Goal: Navigation & Orientation: Find specific page/section

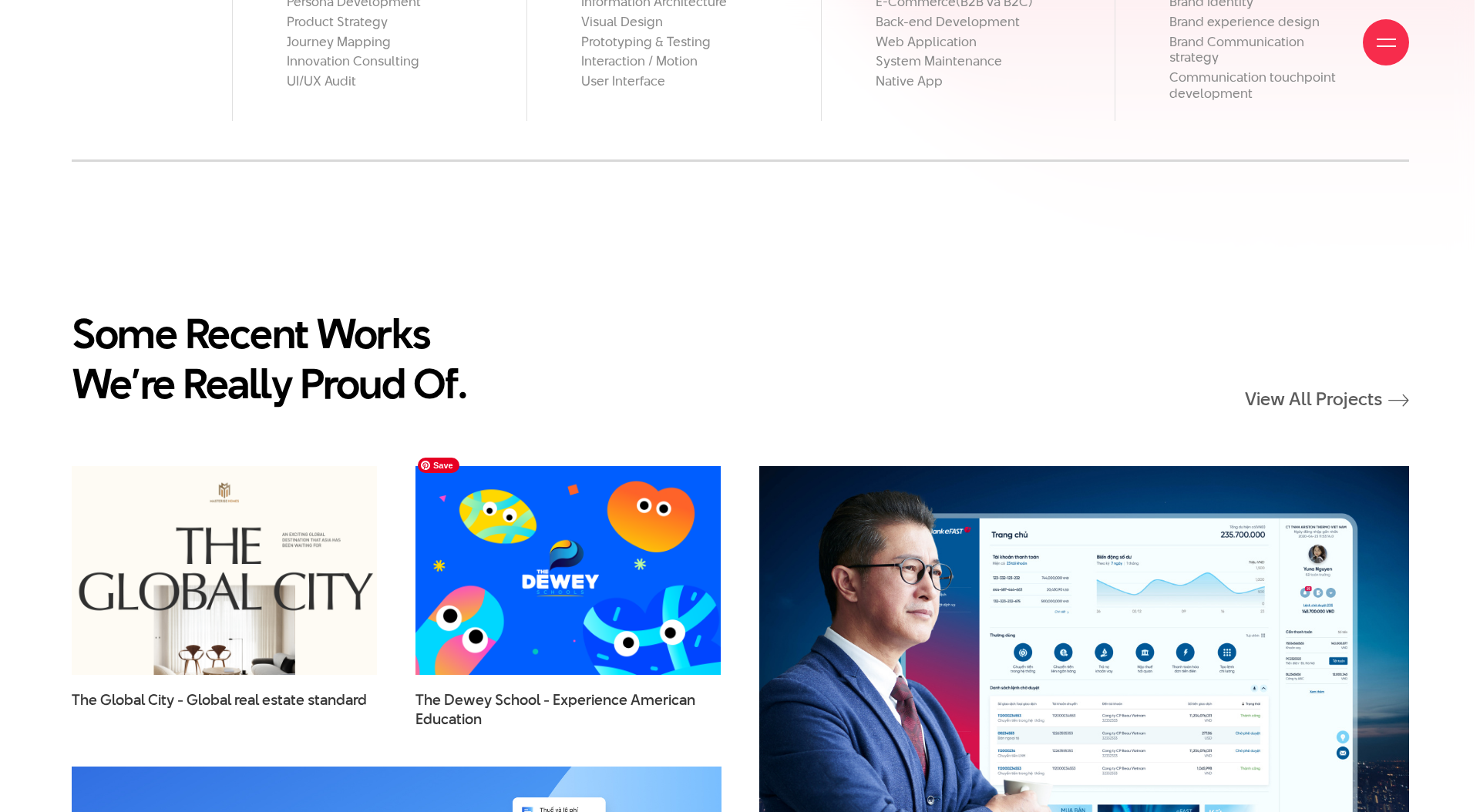
scroll to position [1715, 0]
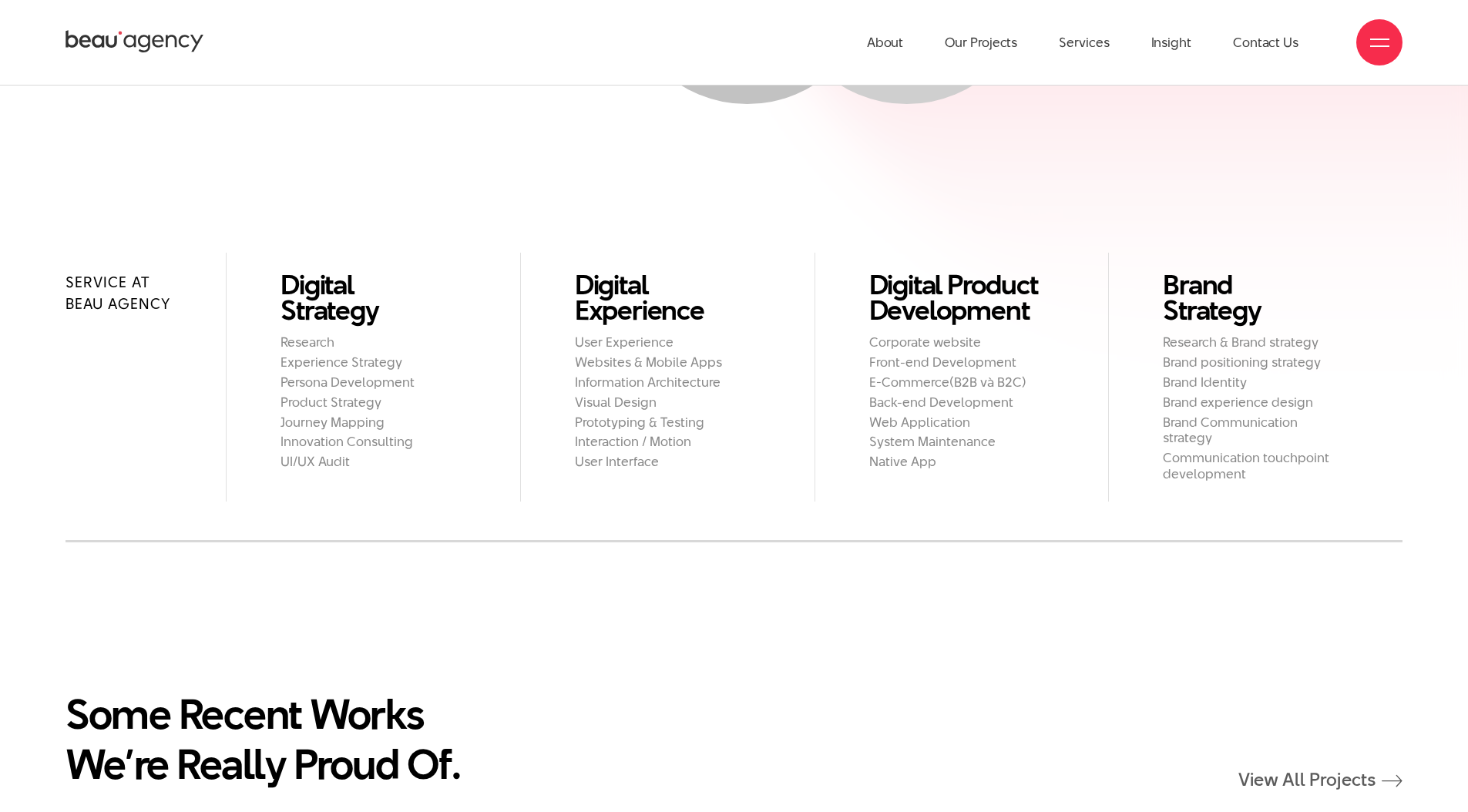
click at [1381, 38] on span at bounding box center [1380, 39] width 20 height 2
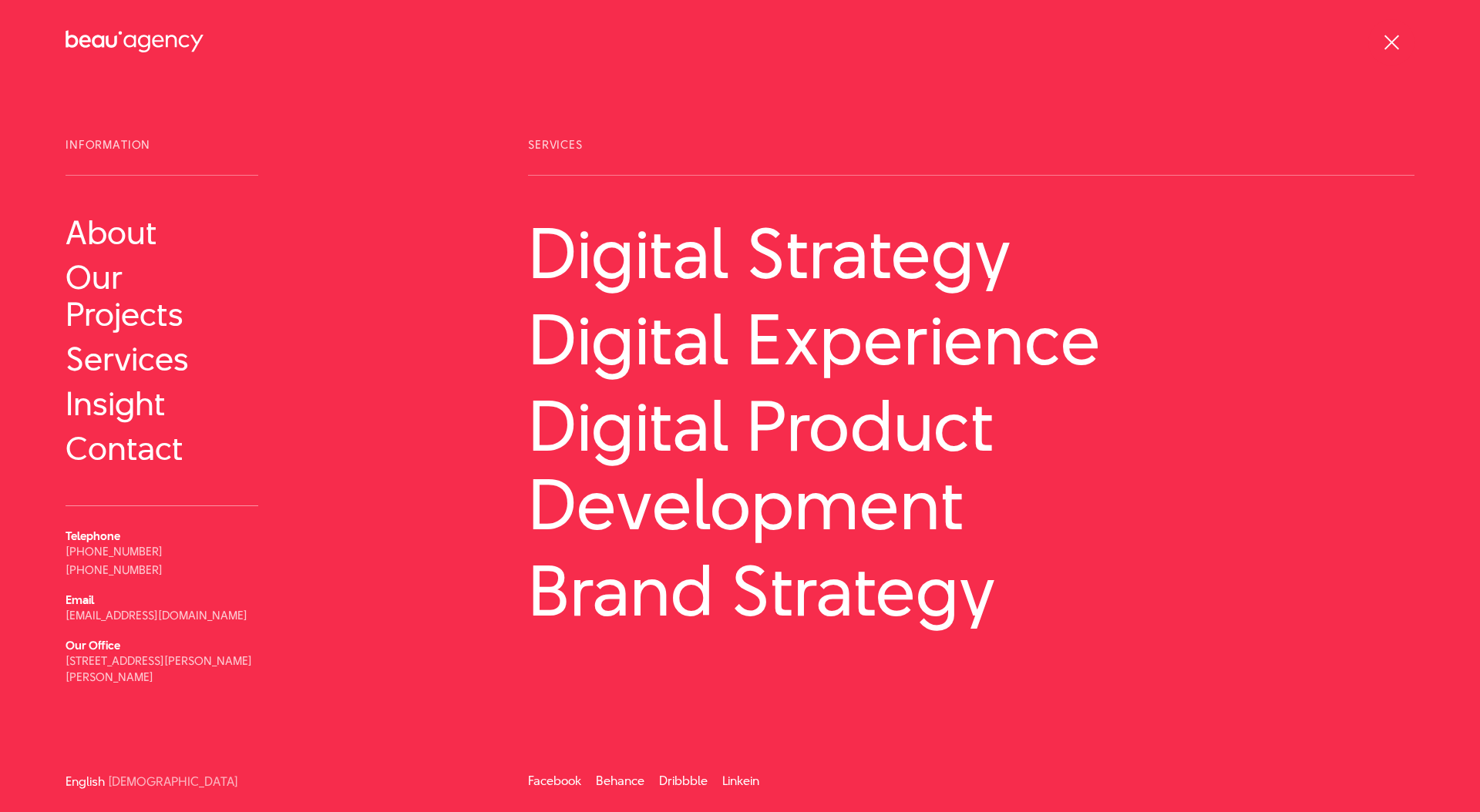
scroll to position [2, 0]
click at [143, 780] on link "[DEMOGRAPHIC_DATA]" at bounding box center [173, 780] width 131 height 11
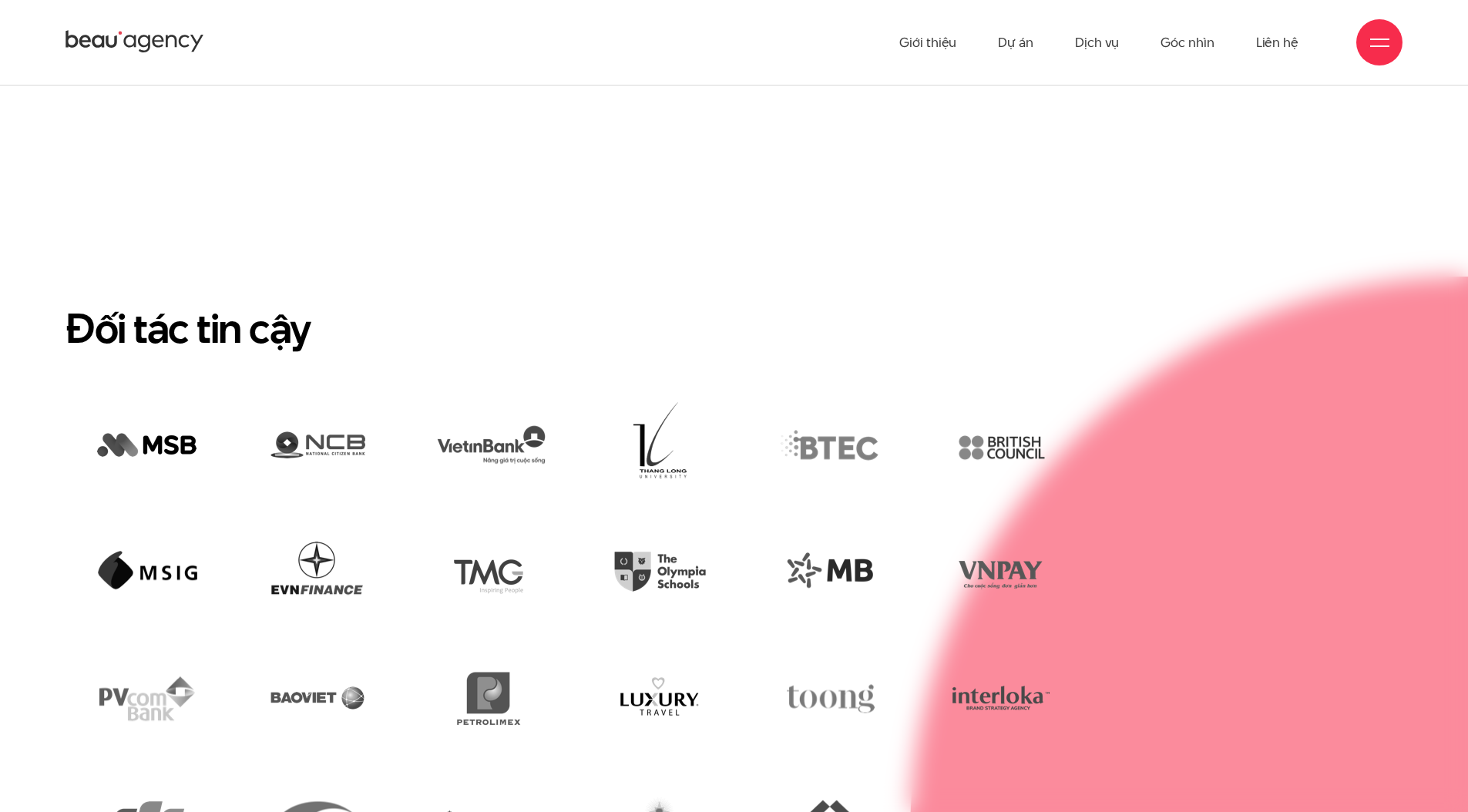
scroll to position [3241, 0]
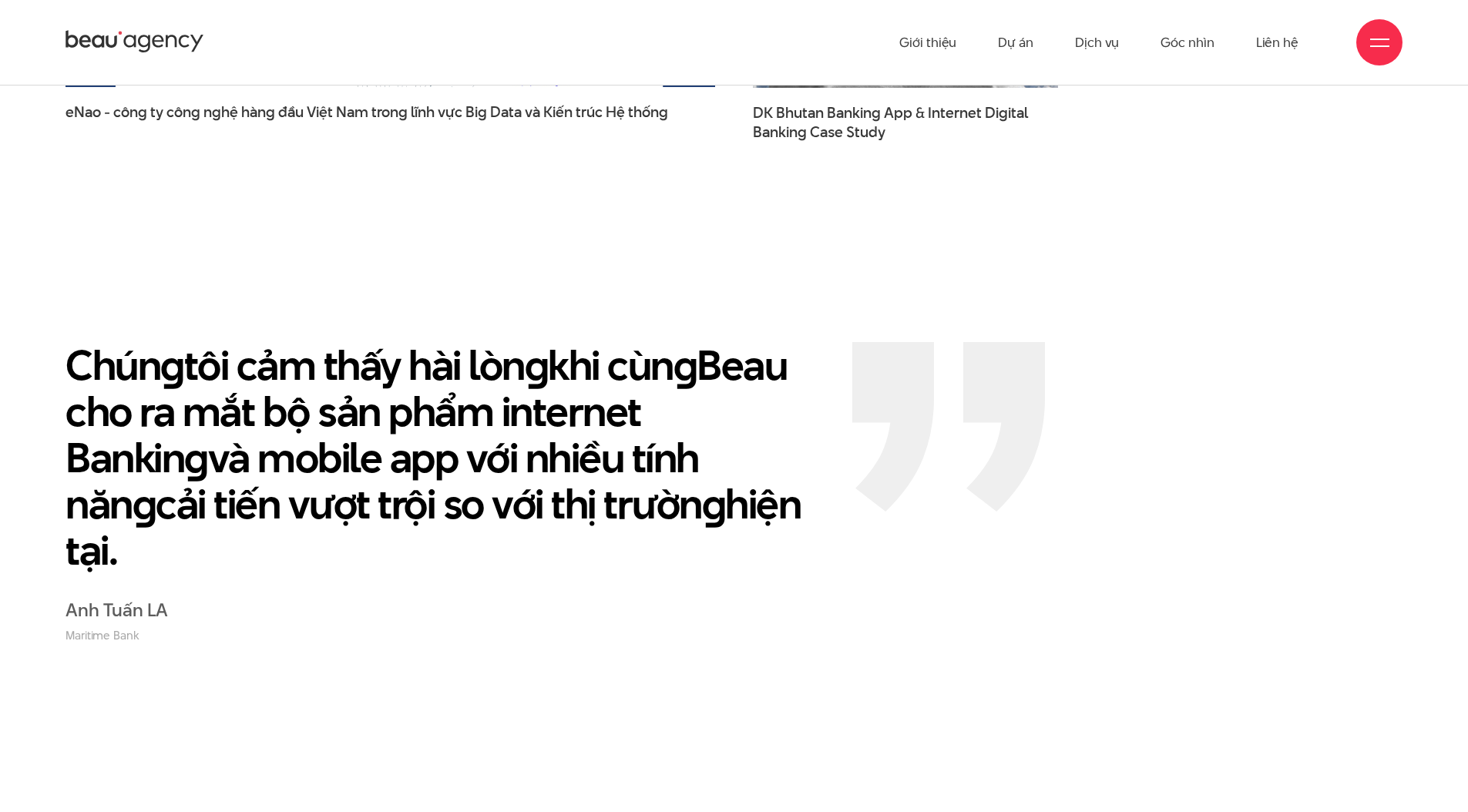
click at [1120, 51] on ul "Giới thiệu Dự án Dịch vụ Góc nhìn Liên hệ" at bounding box center [1099, 42] width 399 height 85
click at [1089, 44] on link "Dịch vụ" at bounding box center [1097, 42] width 44 height 85
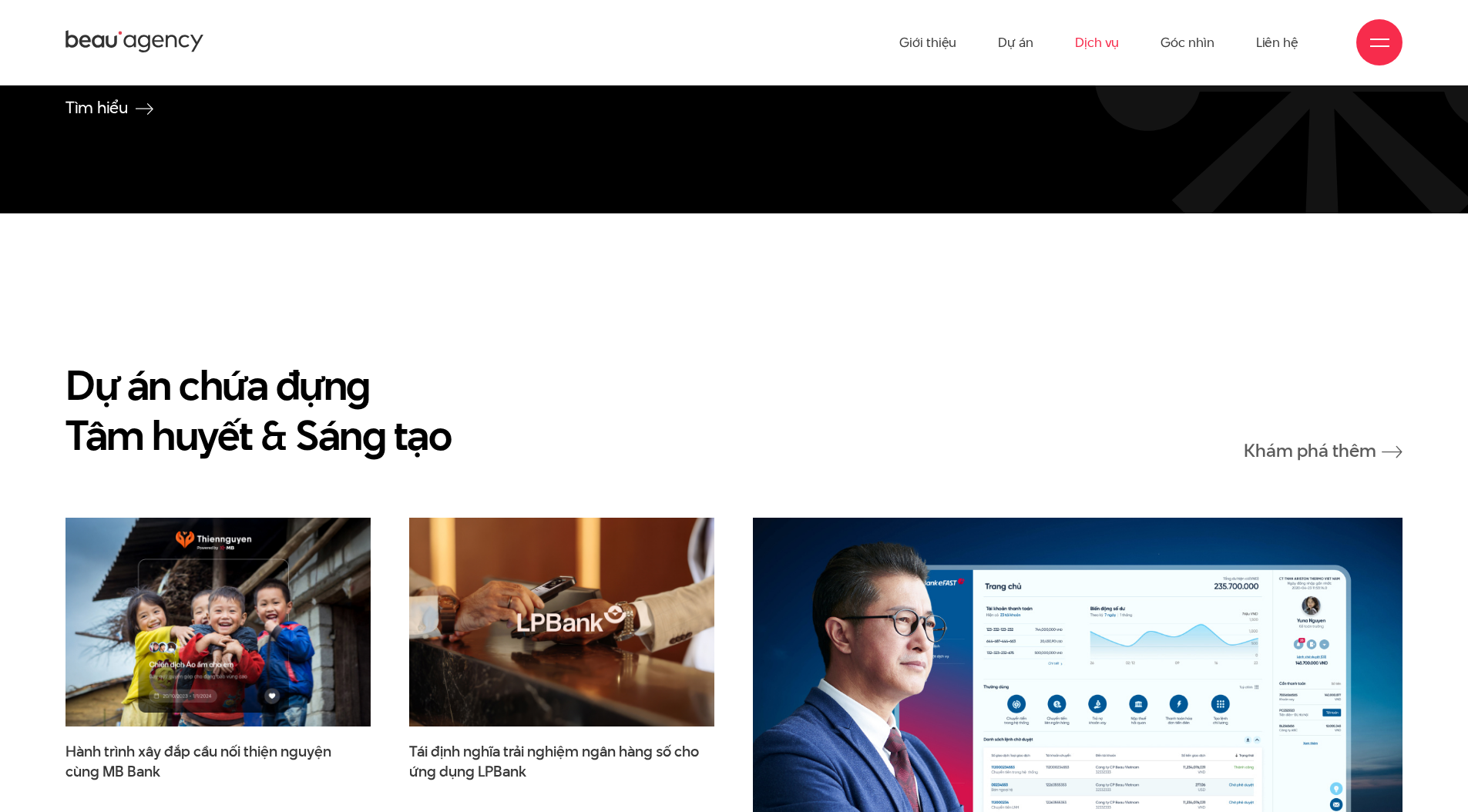
scroll to position [3131, 0]
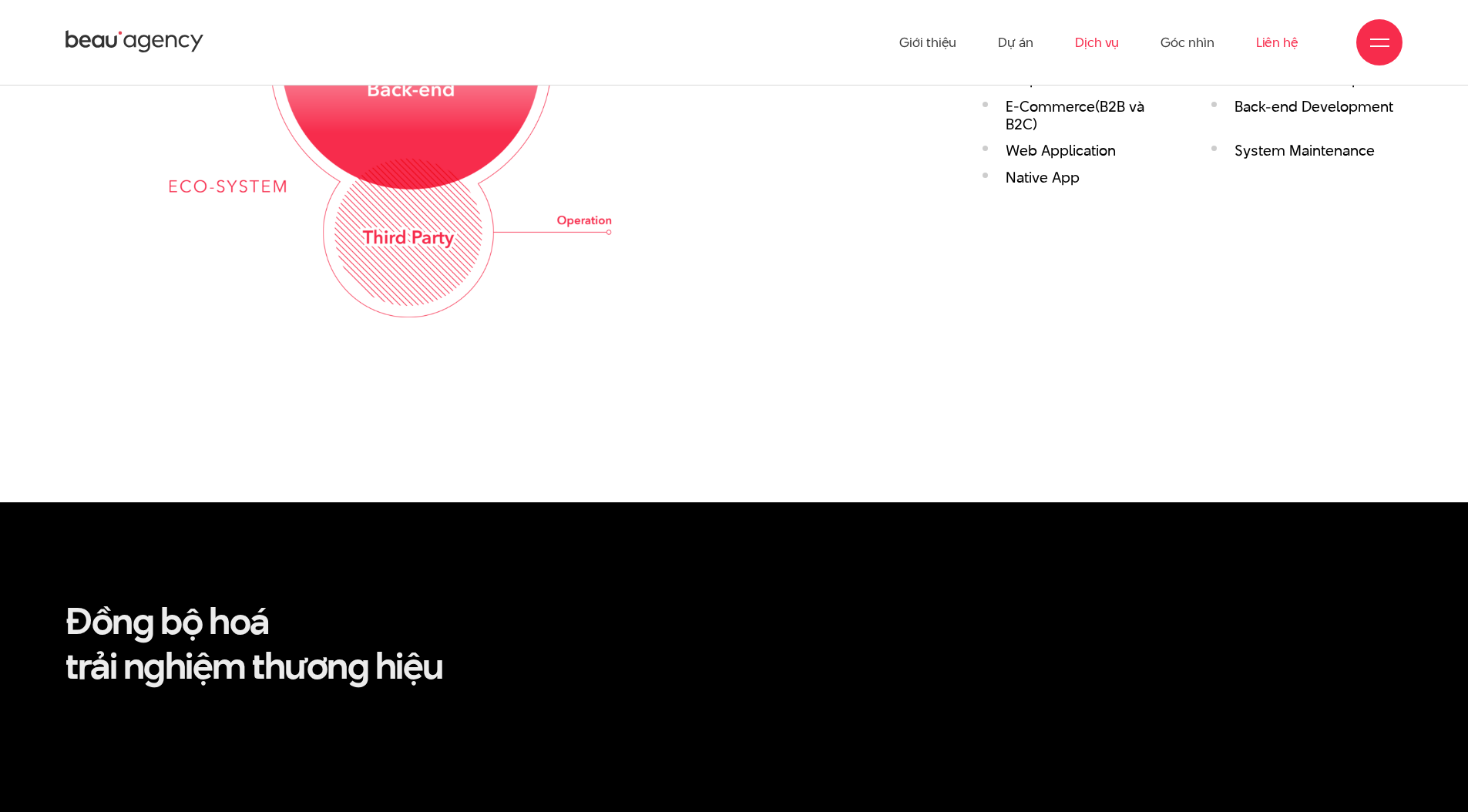
click at [1260, 45] on link "Liên hệ" at bounding box center [1278, 42] width 42 height 85
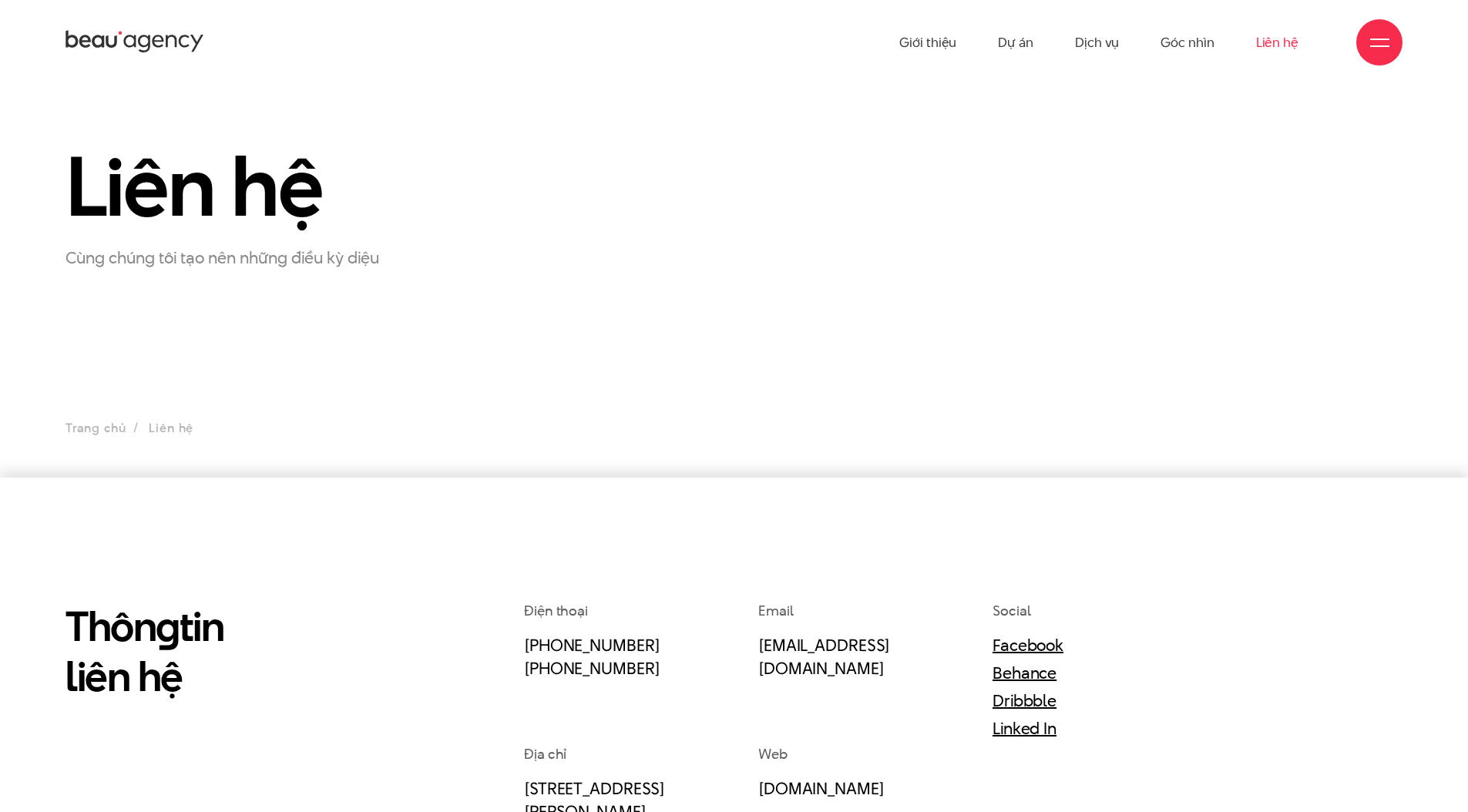
click at [166, 35] on icon at bounding box center [171, 41] width 11 height 12
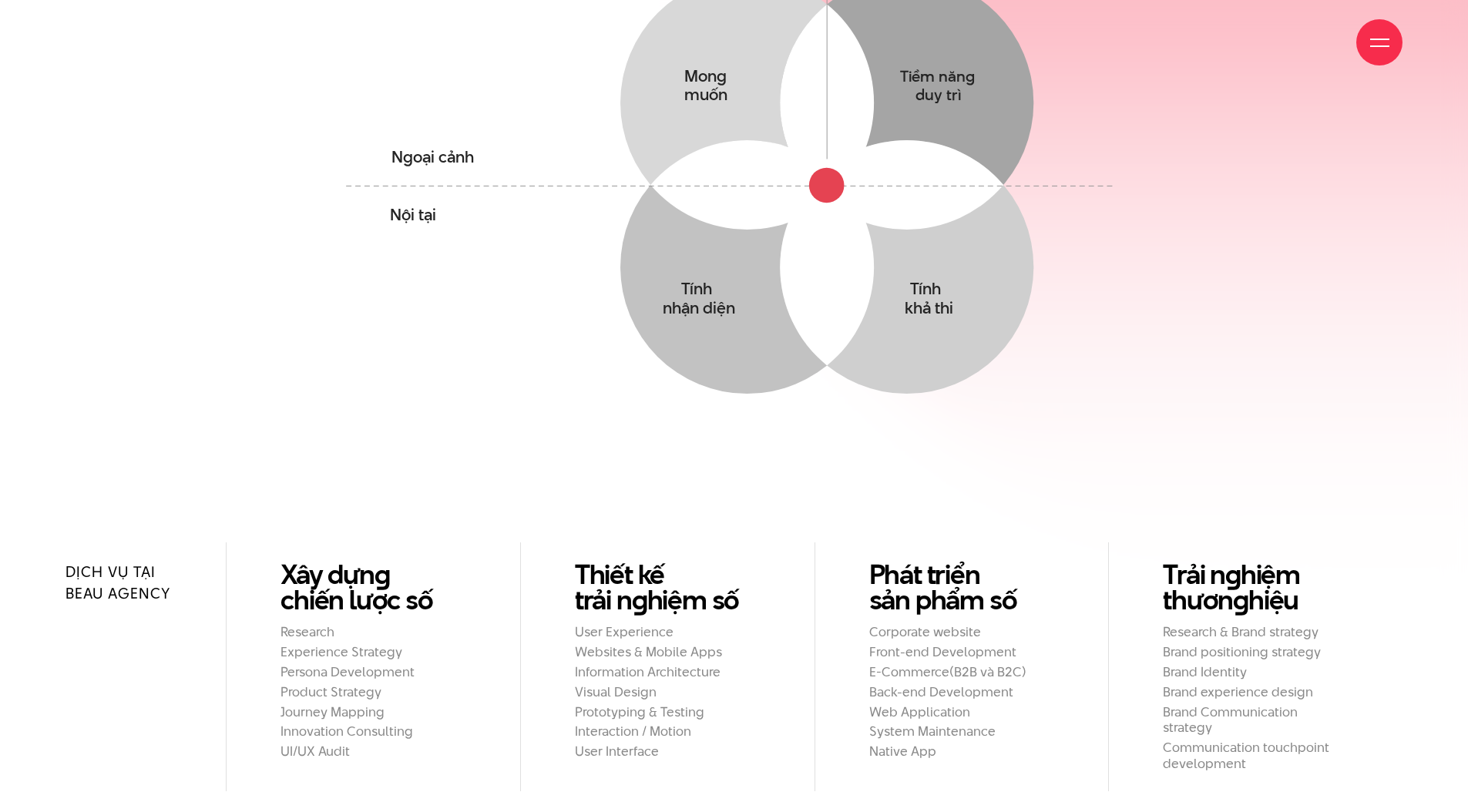
scroll to position [1730, 0]
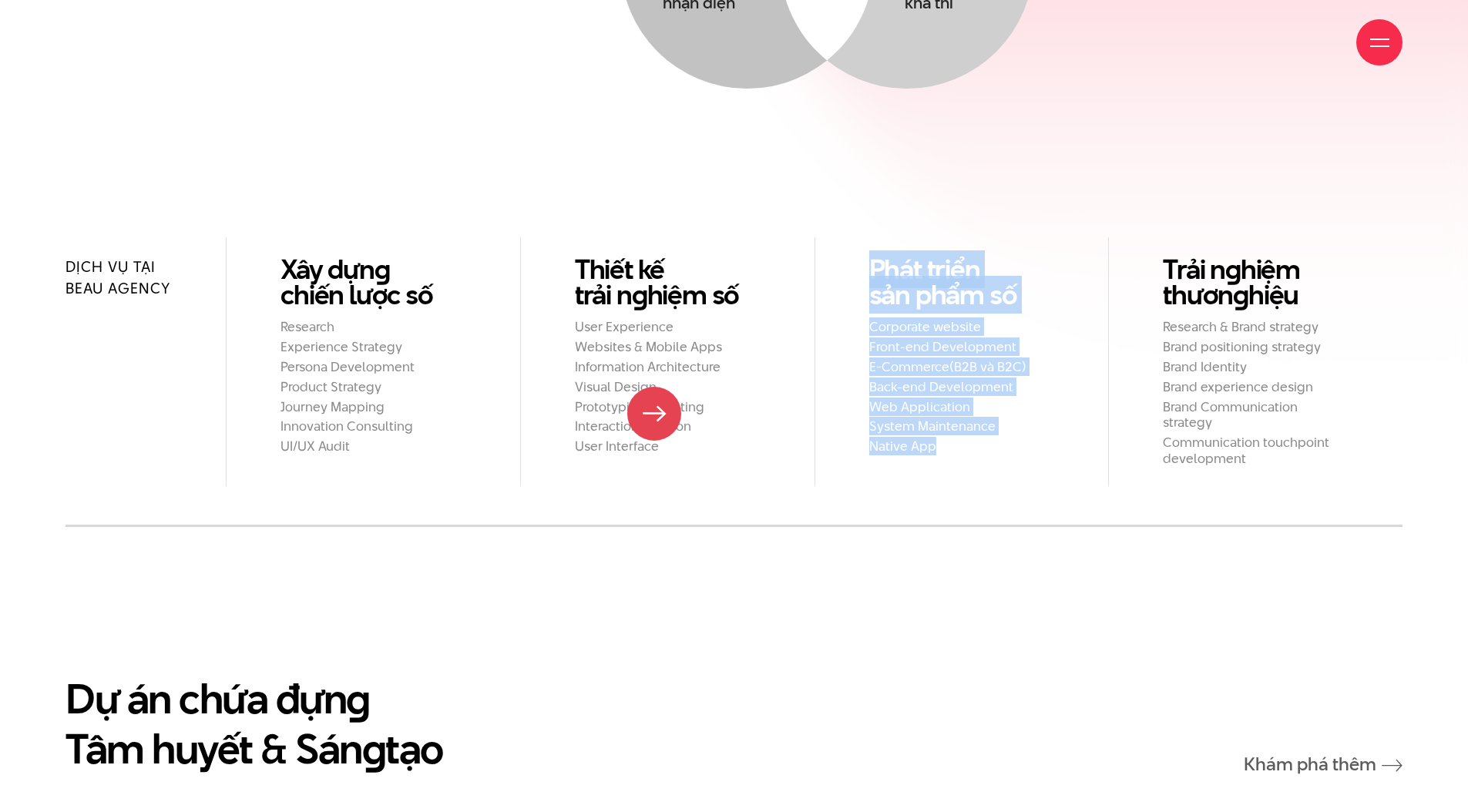
drag, startPoint x: 967, startPoint y: 404, endPoint x: 650, endPoint y: 433, distance: 318.3
click at [650, 432] on div "Dịch vụ tại Beau Agency Xây dựn g chiến lược số Research Experience Strategy Pe…" at bounding box center [734, 382] width 1337 height 289
